Goal: Transaction & Acquisition: Purchase product/service

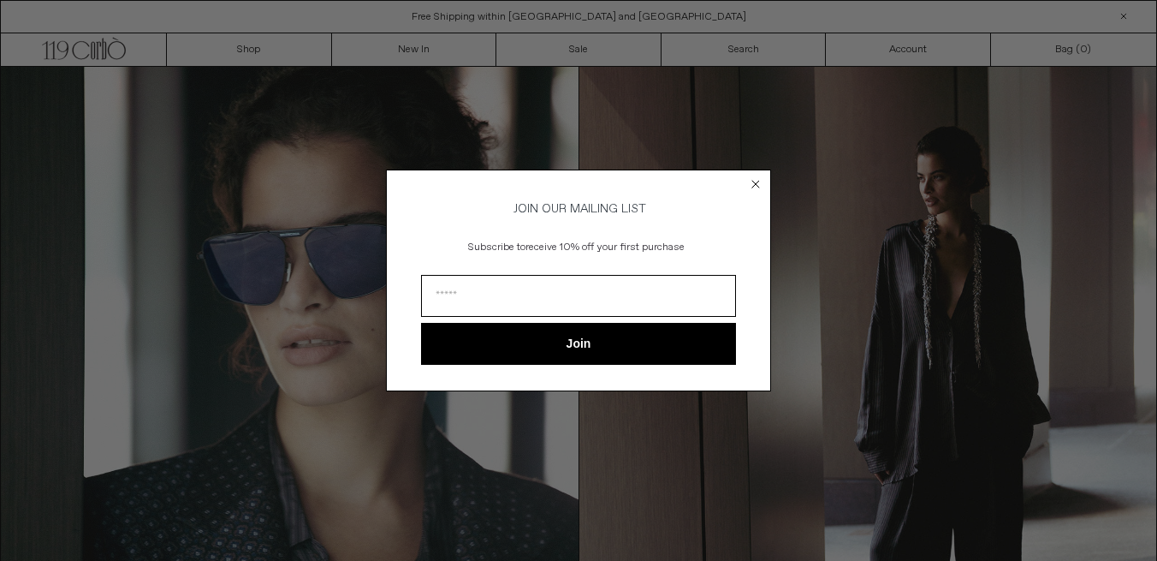
click at [753, 181] on icon "Close dialog" at bounding box center [755, 184] width 7 height 7
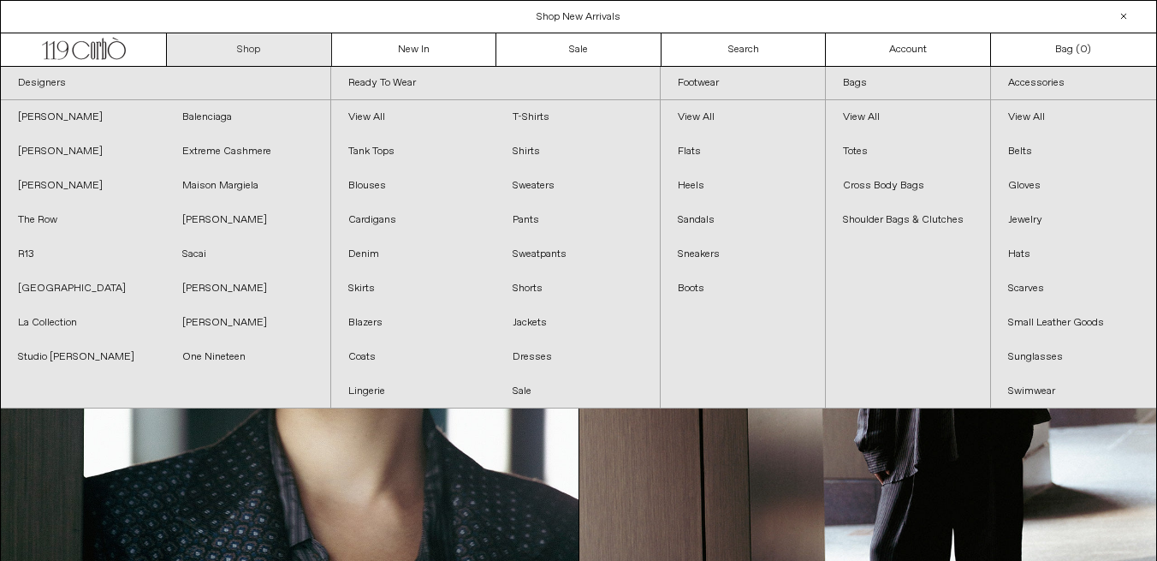
click at [235, 44] on link "Shop" at bounding box center [249, 49] width 165 height 33
click at [246, 50] on link "Shop" at bounding box center [249, 49] width 165 height 33
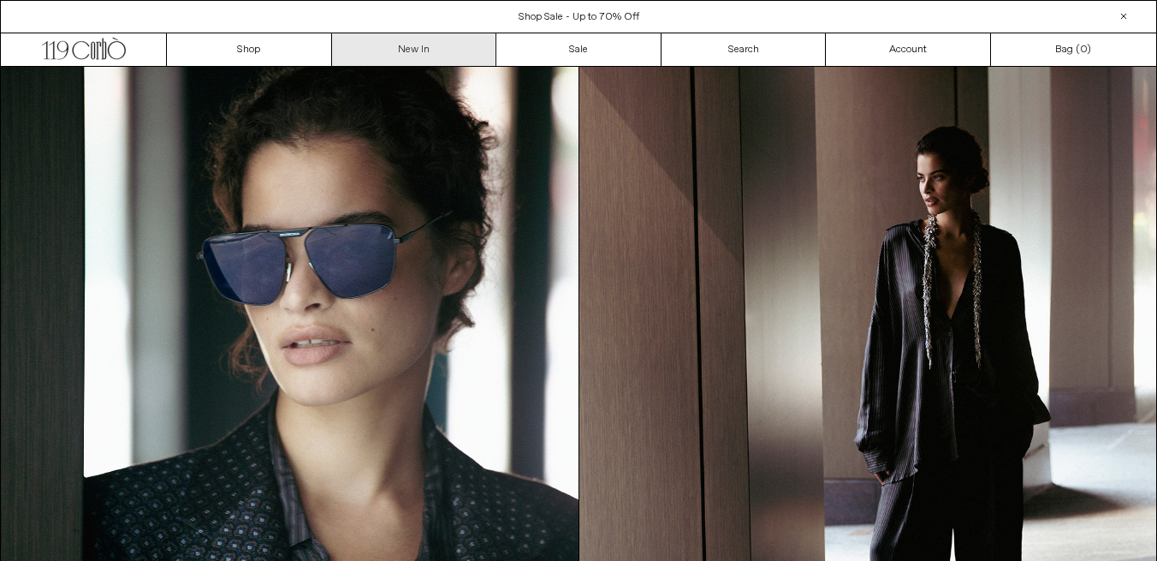
click at [405, 51] on link "New In" at bounding box center [414, 49] width 165 height 33
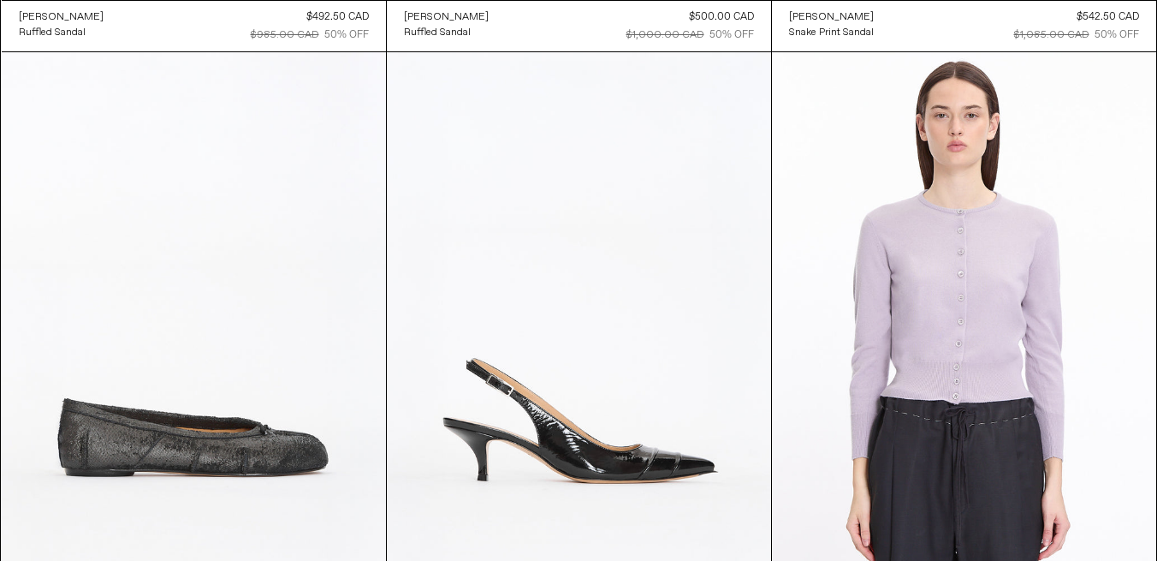
scroll to position [33910, 0]
